Goal: Information Seeking & Learning: Learn about a topic

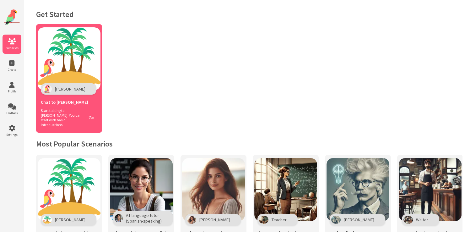
click at [90, 115] on button "Go" at bounding box center [91, 117] width 12 height 9
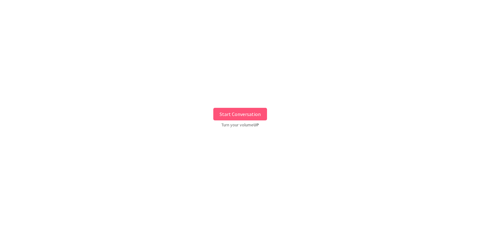
click at [241, 114] on button "Start Conversation" at bounding box center [240, 114] width 54 height 13
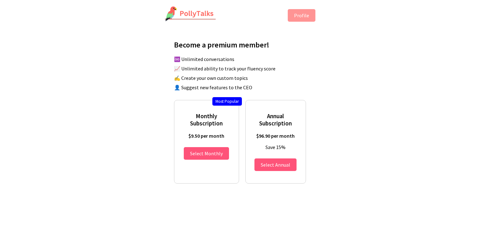
click at [294, 59] on li "♾️ Unlimited conversations" at bounding box center [243, 59] width 138 height 6
click at [303, 14] on button "Profile" at bounding box center [302, 15] width 28 height 13
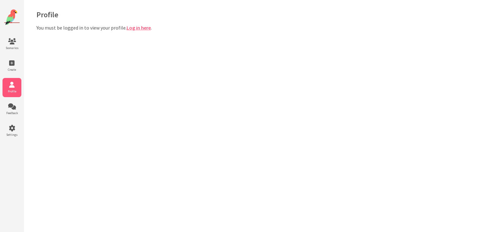
click at [134, 29] on link "Log in here" at bounding box center [139, 28] width 24 height 6
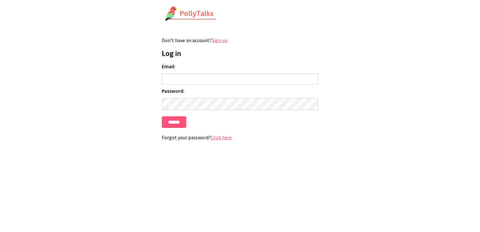
click at [183, 82] on input "Email:" at bounding box center [240, 79] width 156 height 11
type input "**********"
click at [179, 125] on input "******" at bounding box center [174, 122] width 25 height 12
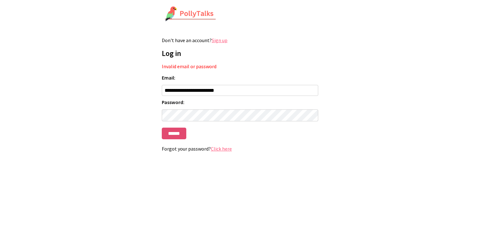
click at [180, 134] on input "******" at bounding box center [174, 134] width 25 height 12
click at [221, 149] on link "Click here" at bounding box center [221, 148] width 21 height 6
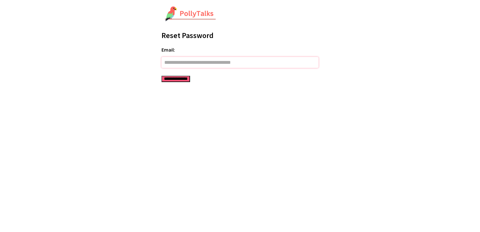
click at [175, 62] on input "Email:" at bounding box center [239, 62] width 157 height 11
type input "**********"
click at [184, 79] on input "**********" at bounding box center [175, 79] width 29 height 6
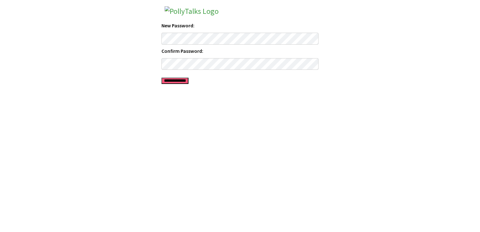
click at [185, 82] on input "**********" at bounding box center [174, 81] width 27 height 6
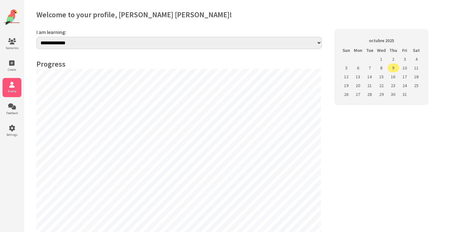
select select "**"
click at [15, 18] on img at bounding box center [12, 17] width 16 height 16
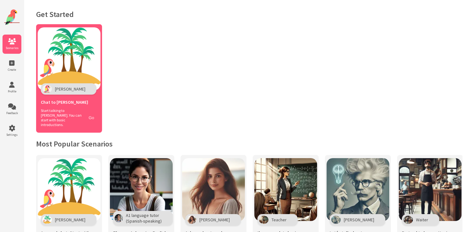
click at [89, 114] on button "Go" at bounding box center [91, 117] width 12 height 9
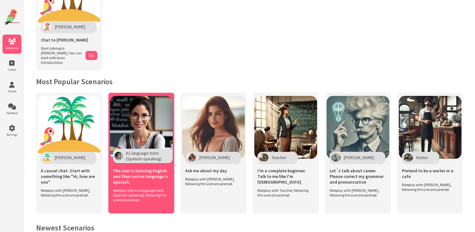
scroll to position [63, 0]
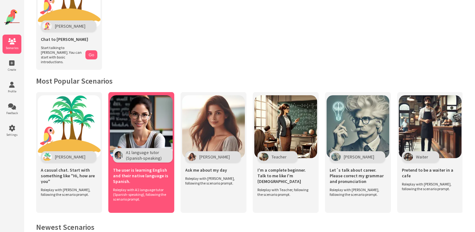
click at [143, 132] on img at bounding box center [141, 126] width 63 height 63
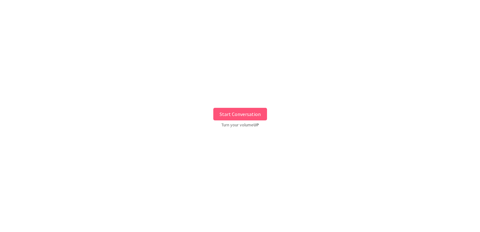
click at [244, 114] on button "Start Conversation" at bounding box center [240, 114] width 54 height 13
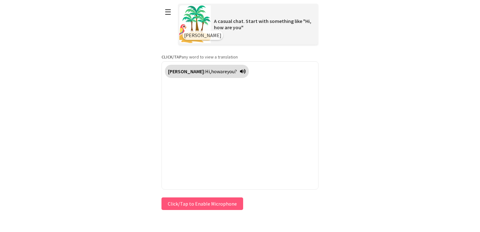
click at [240, 70] on icon at bounding box center [243, 71] width 6 height 5
click at [240, 72] on icon at bounding box center [243, 71] width 6 height 5
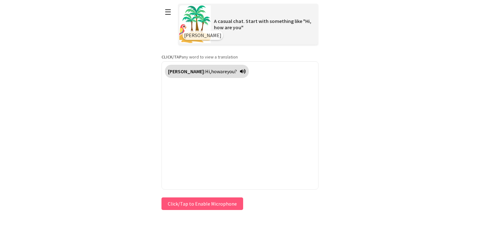
click at [209, 205] on button "Click/Tap to Enable Microphone" at bounding box center [202, 203] width 82 height 13
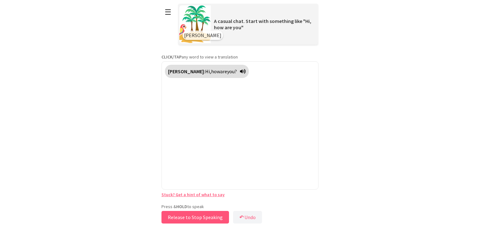
click at [202, 219] on button "Release to Stop Speaking" at bounding box center [195, 217] width 68 height 13
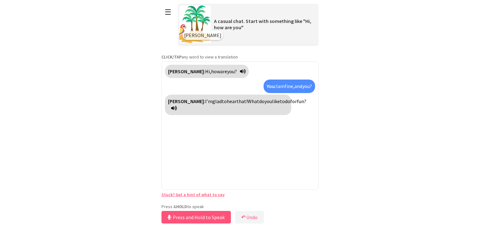
click at [177, 108] on icon at bounding box center [174, 108] width 6 height 5
click at [177, 107] on icon at bounding box center [174, 108] width 6 height 5
click at [207, 195] on link "Stuck? Get a hint of what to say" at bounding box center [192, 195] width 63 height 6
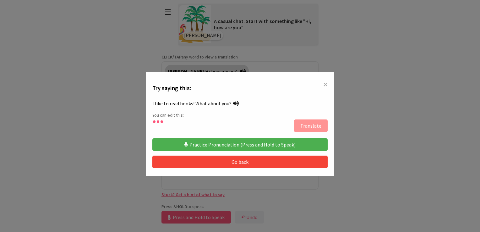
click at [217, 143] on button "Practice Pronunciation (Press and Hold to Speak)" at bounding box center [239, 144] width 175 height 13
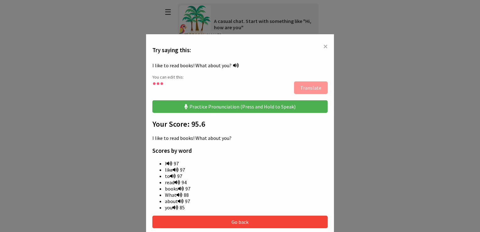
scroll to position [42, 0]
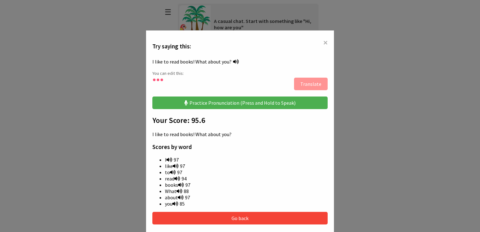
click at [235, 216] on button "Go back" at bounding box center [239, 218] width 175 height 13
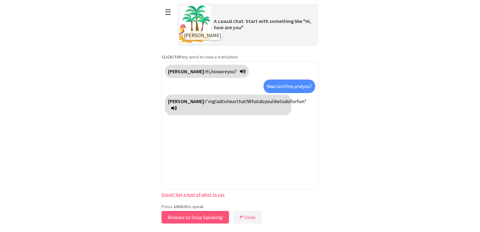
click at [213, 216] on button "Release to Stop Speaking" at bounding box center [195, 217] width 68 height 13
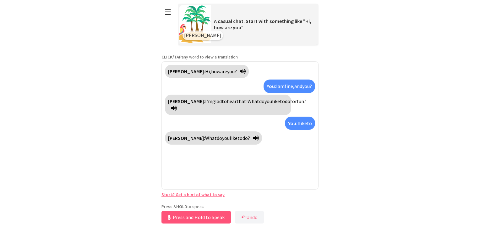
click at [204, 196] on link "Stuck? Get a hint of what to say" at bounding box center [192, 195] width 63 height 6
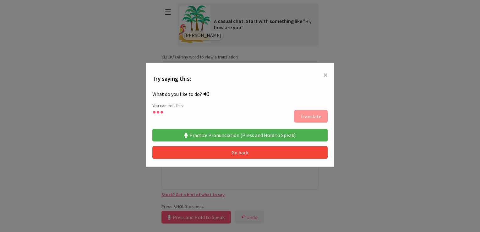
click at [241, 151] on button "Go back" at bounding box center [239, 152] width 175 height 13
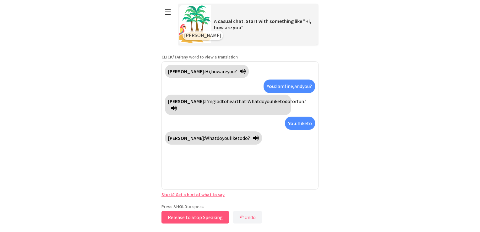
click at [211, 216] on button "Release to Stop Speaking" at bounding box center [195, 217] width 68 height 13
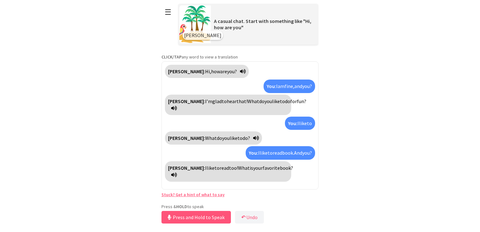
click at [208, 194] on link "Stuck? Get a hint of what to say" at bounding box center [192, 195] width 63 height 6
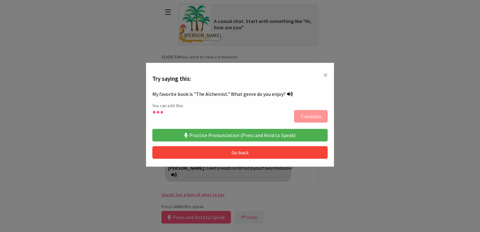
click at [238, 134] on button "Practice Pronunciation (Press and Hold to Speak)" at bounding box center [239, 135] width 175 height 13
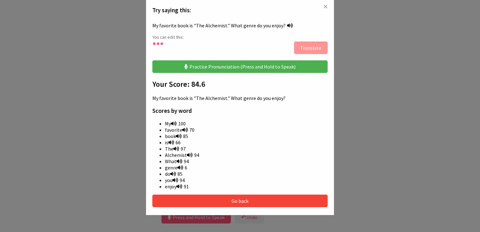
scroll to position [83, 0]
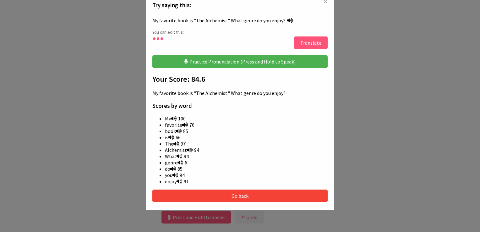
click at [311, 45] on button "Translate" at bounding box center [311, 42] width 34 height 13
click at [314, 42] on button "Translate" at bounding box center [311, 42] width 34 height 13
click at [241, 194] on button "Go back" at bounding box center [239, 195] width 175 height 13
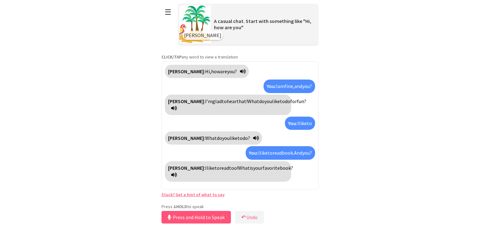
click at [205, 194] on link "Stuck? Get a hint of what to say" at bounding box center [192, 195] width 63 height 6
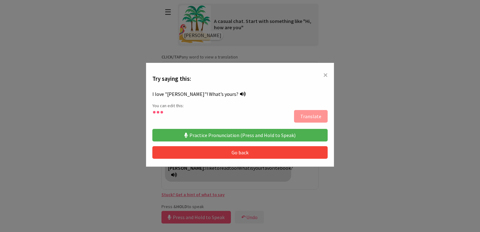
click at [234, 156] on button "Go back" at bounding box center [239, 152] width 175 height 13
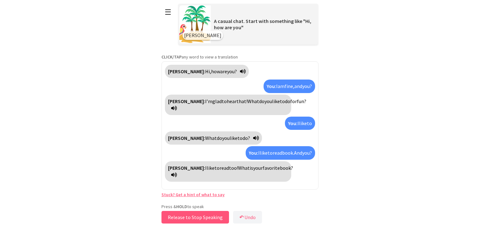
click at [202, 217] on button "Release to Stop Speaking" at bounding box center [195, 217] width 68 height 13
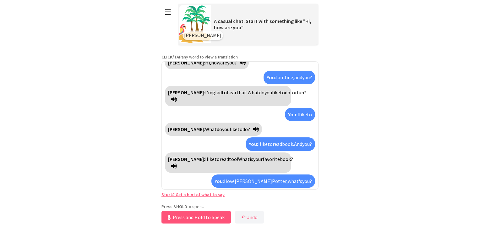
scroll to position [23, 0]
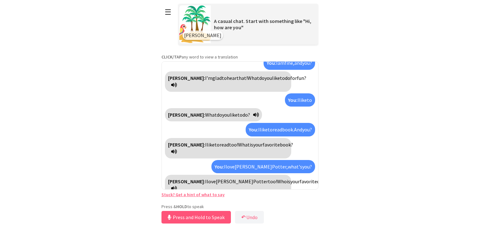
click at [212, 195] on link "Stuck? Get a hint of what to say" at bounding box center [192, 195] width 63 height 6
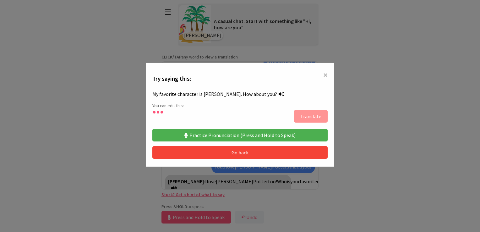
click at [238, 136] on button "Practice Pronunciation (Press and Hold to Speak)" at bounding box center [239, 135] width 175 height 13
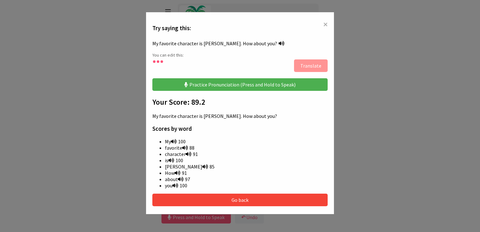
scroll to position [62, 0]
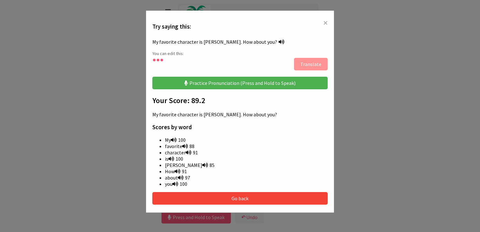
click at [244, 194] on button "Go back" at bounding box center [239, 198] width 175 height 13
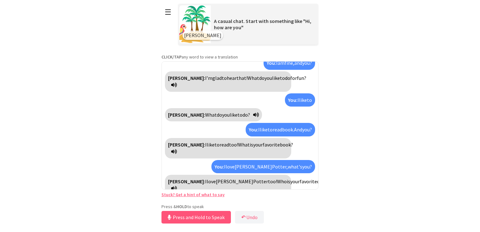
click at [210, 195] on link "Stuck? Get a hint of what to say" at bounding box center [192, 195] width 63 height 6
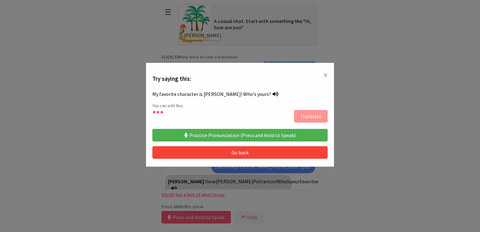
drag, startPoint x: 281, startPoint y: 73, endPoint x: 295, endPoint y: 50, distance: 26.8
click at [295, 50] on div "× Try saying this: My favorite character is Hermione! Who's yours? You can edit…" at bounding box center [240, 116] width 480 height 232
click at [220, 213] on div "× Try saying this: My favorite character is Hermione! Who's yours? You can edit…" at bounding box center [240, 116] width 480 height 232
click at [248, 150] on button "Go back" at bounding box center [239, 152] width 175 height 13
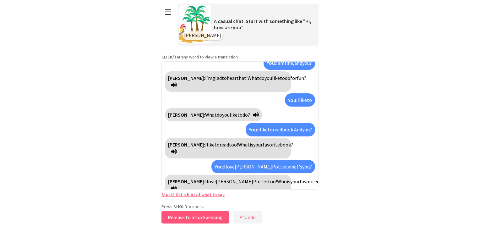
click at [212, 217] on button "Release to Stop Speaking" at bounding box center [195, 217] width 68 height 13
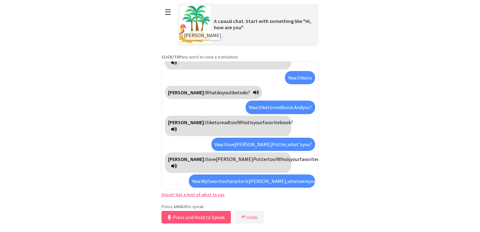
scroll to position [60, 0]
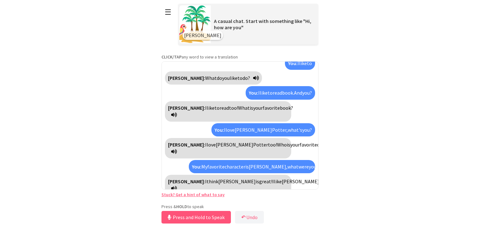
click at [207, 194] on link "Stuck? Get a hint of what to say" at bounding box center [192, 195] width 63 height 6
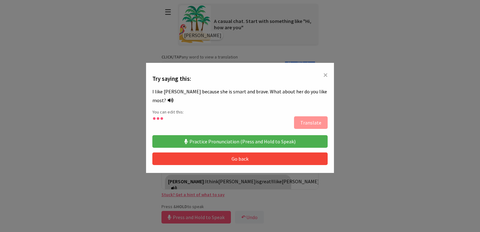
click at [228, 156] on button "Go back" at bounding box center [239, 158] width 175 height 13
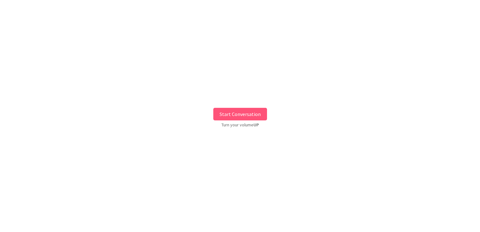
click at [247, 117] on button "Start Conversation" at bounding box center [240, 114] width 54 height 13
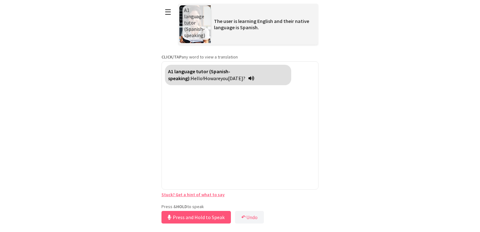
click at [216, 202] on div "**********" at bounding box center [239, 112] width 157 height 225
click at [206, 215] on button "Release to Stop Speaking" at bounding box center [195, 217] width 68 height 13
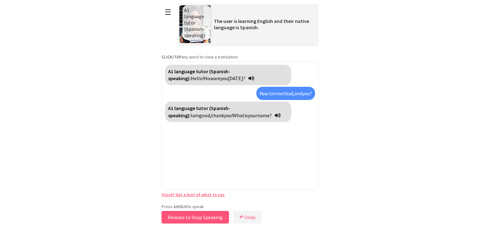
click at [194, 216] on button "Release to Stop Speaking" at bounding box center [195, 217] width 68 height 13
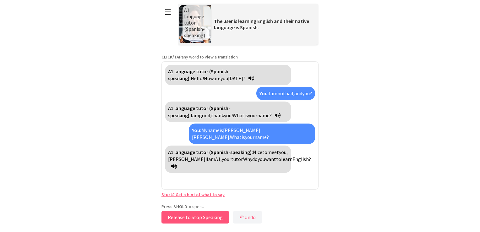
click at [201, 216] on button "Release to Stop Speaking" at bounding box center [195, 217] width 68 height 13
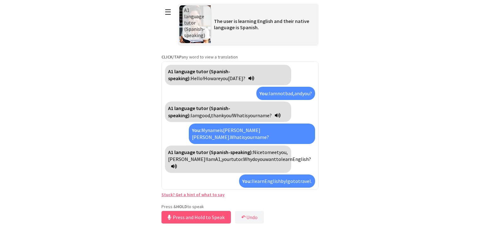
scroll to position [21, 0]
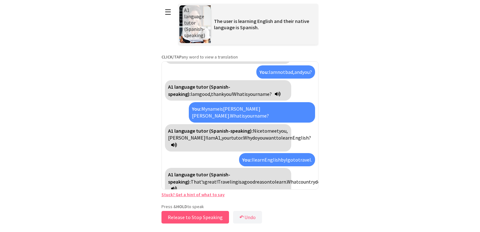
click at [215, 216] on button "Release to Stop Speaking" at bounding box center [195, 217] width 68 height 13
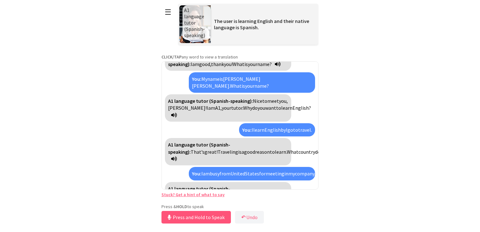
scroll to position [65, 0]
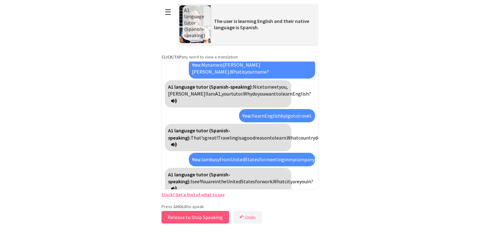
click at [205, 215] on button "Release to Stop Speaking" at bounding box center [195, 217] width 68 height 13
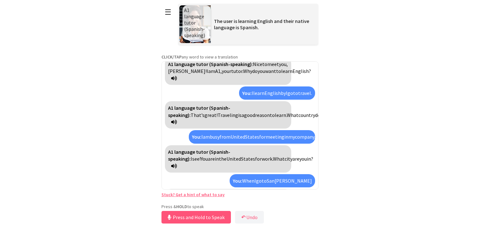
scroll to position [109, 0]
